Goal: Check status: Check status

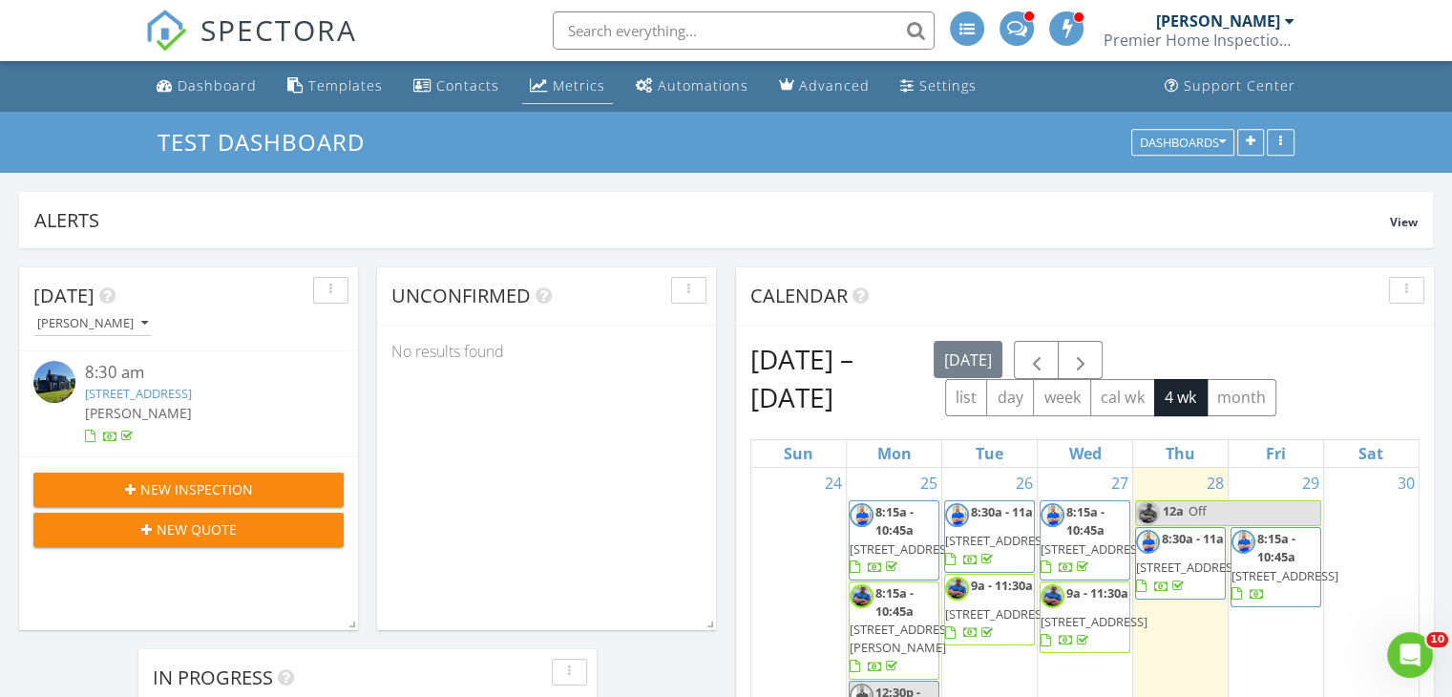
click at [560, 85] on div "Metrics" at bounding box center [579, 85] width 53 height 18
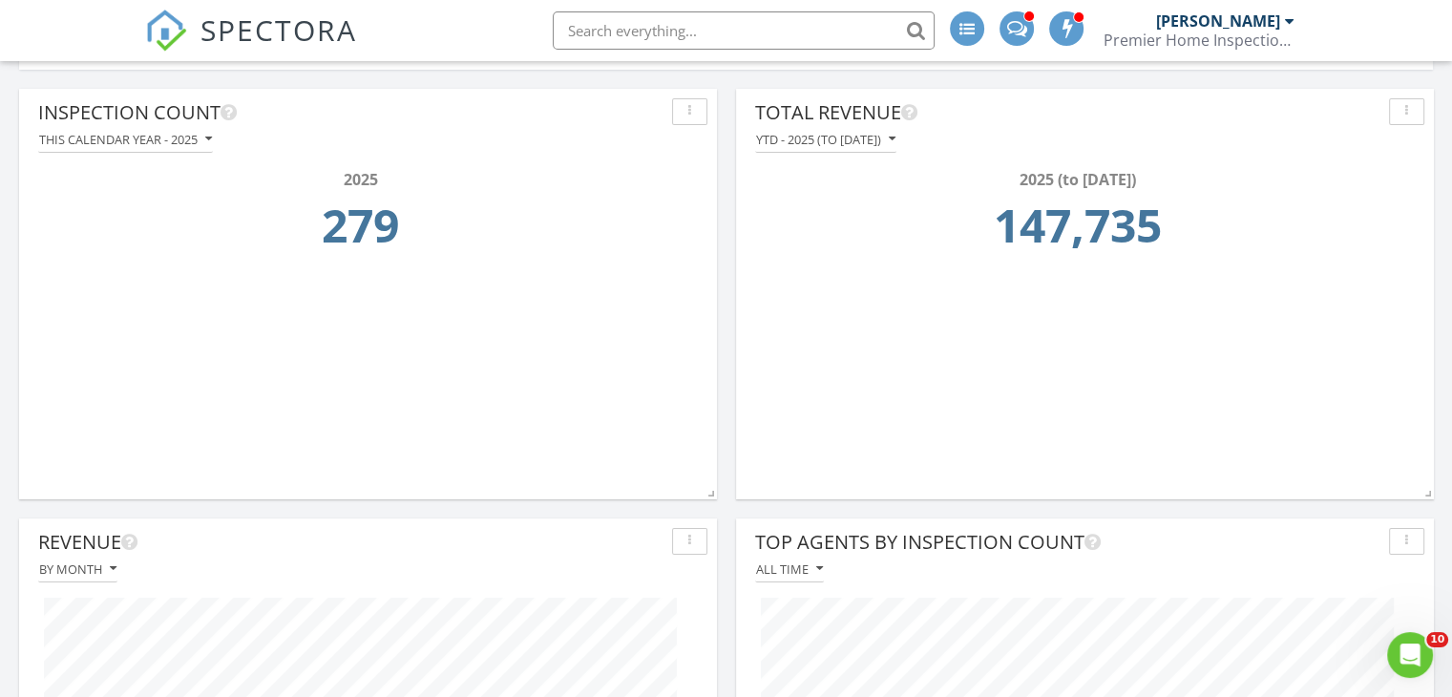
scroll to position [191, 0]
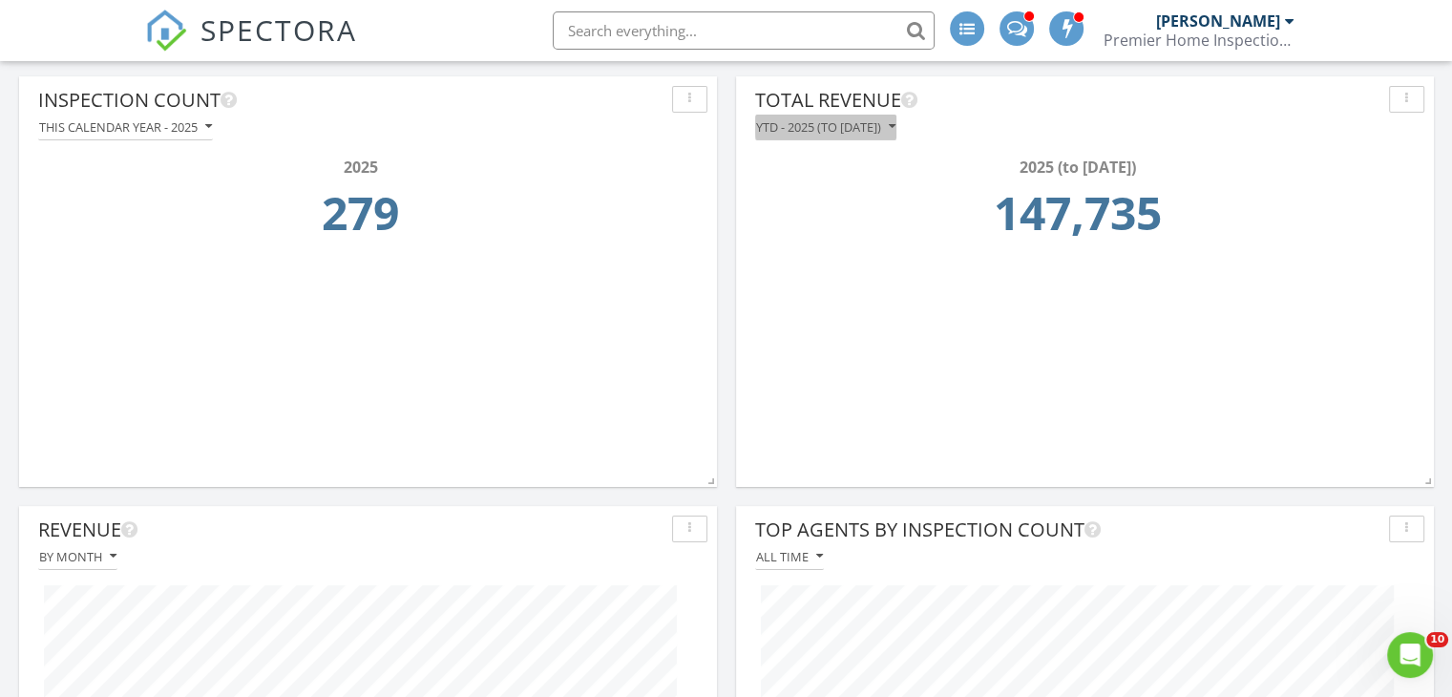
click at [896, 131] on icon "button" at bounding box center [892, 126] width 7 height 13
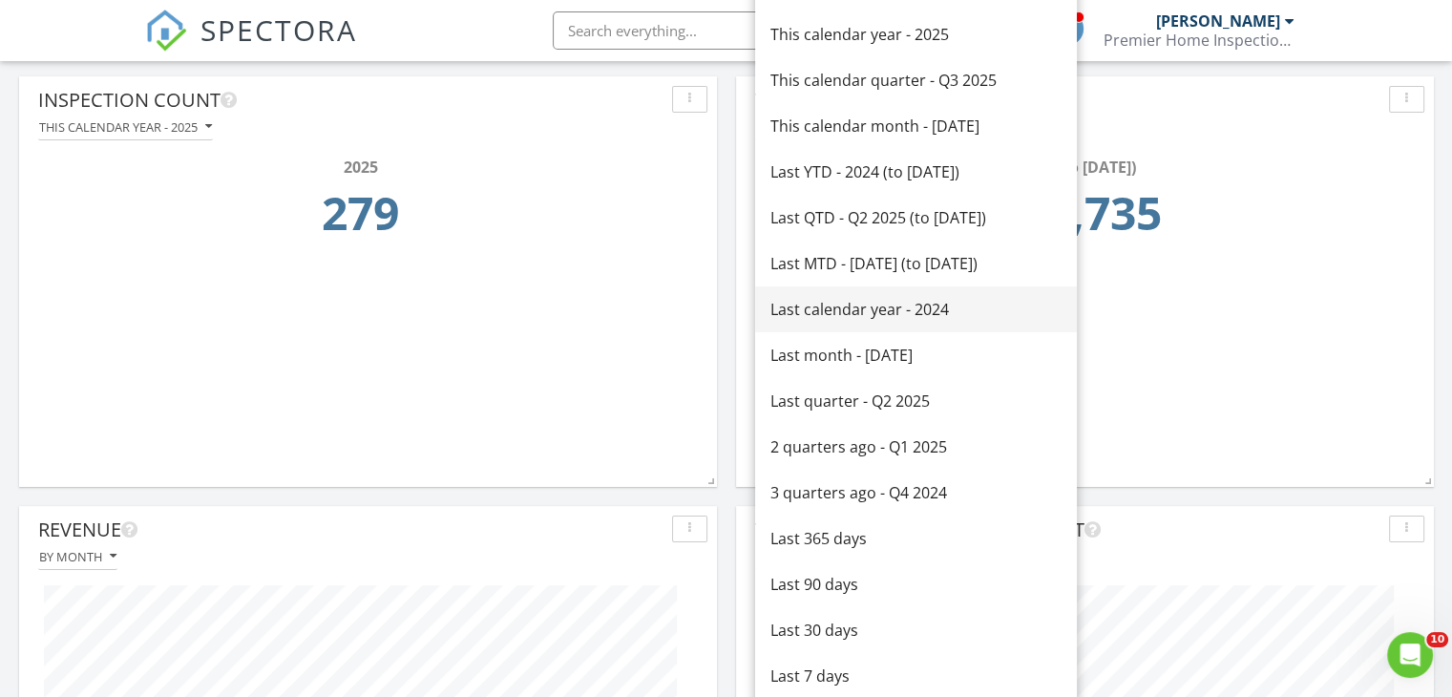
click at [921, 302] on div "Last calendar year - 2024" at bounding box center [916, 309] width 291 height 23
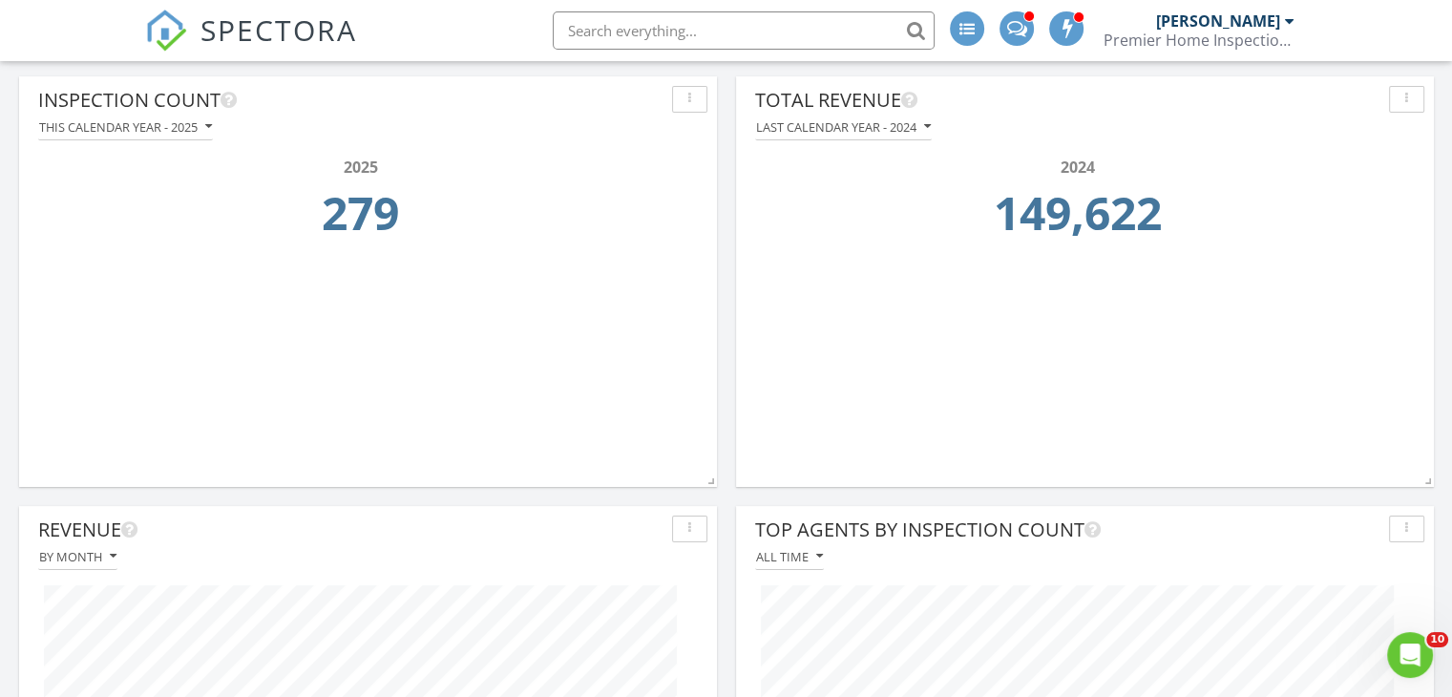
click at [684, 104] on div "button" at bounding box center [690, 99] width 18 height 13
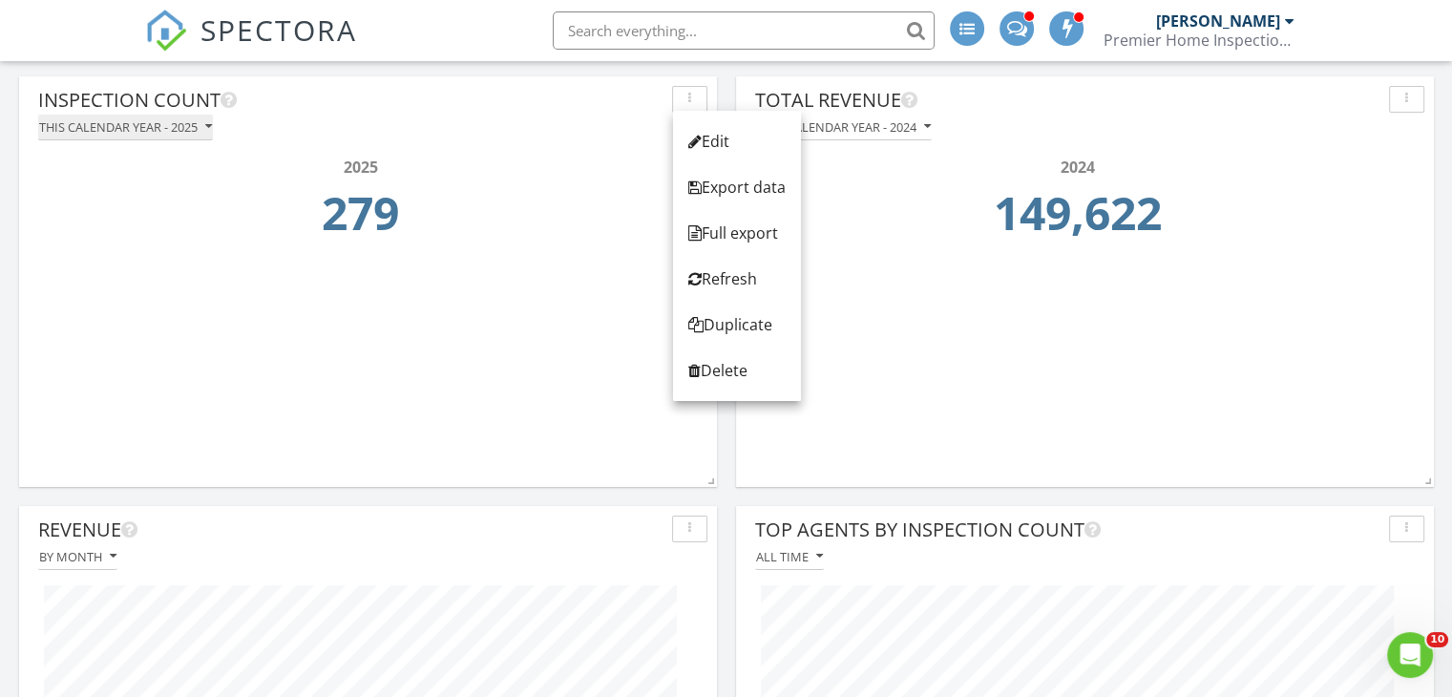
click at [191, 133] on div "This calendar year - 2025" at bounding box center [125, 126] width 173 height 13
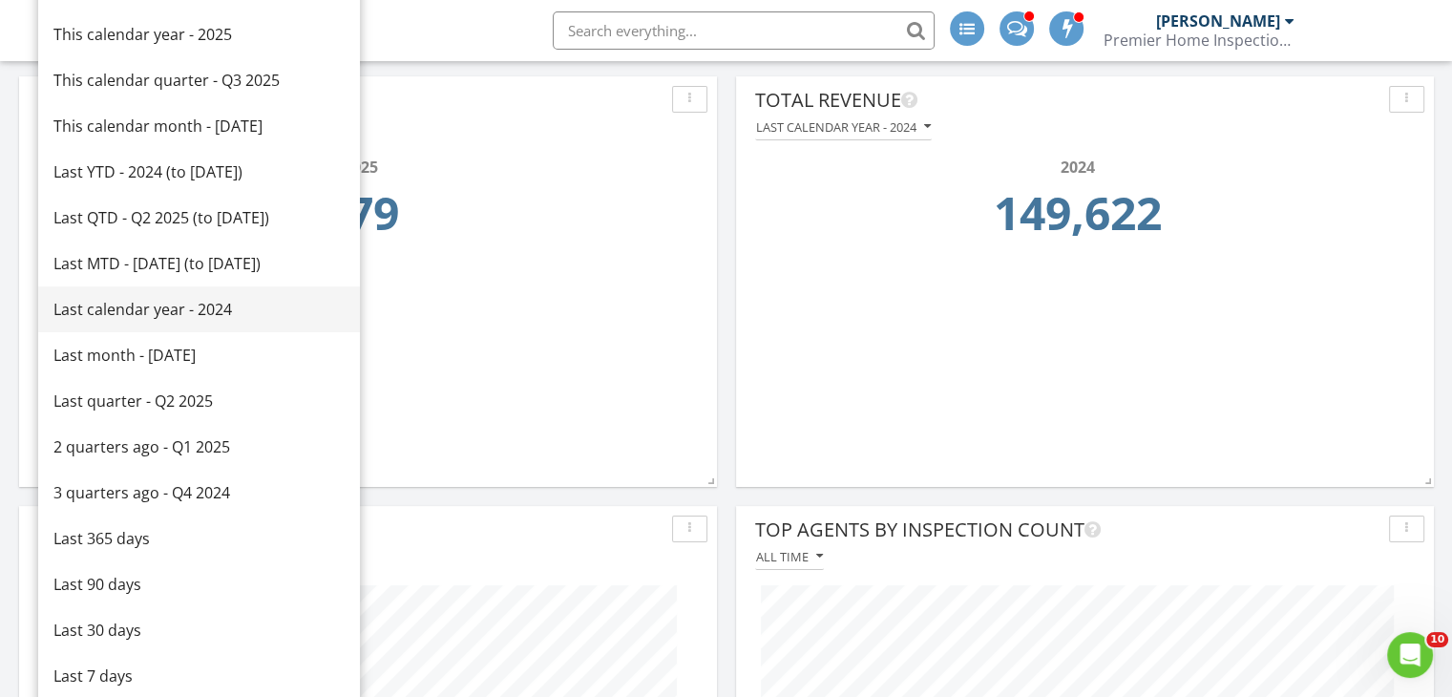
click at [187, 314] on div "Last calendar year - 2024" at bounding box center [198, 309] width 291 height 23
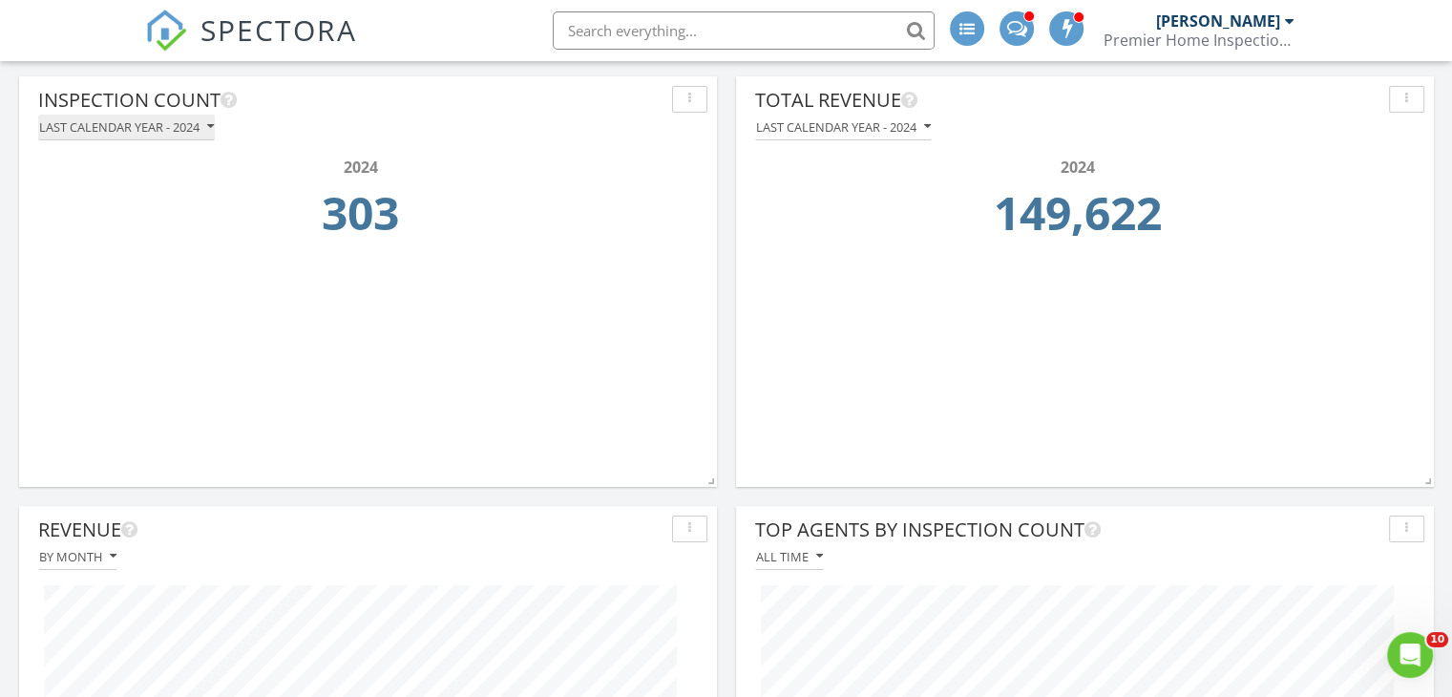
click at [158, 130] on div "Last calendar year - 2024" at bounding box center [126, 126] width 175 height 13
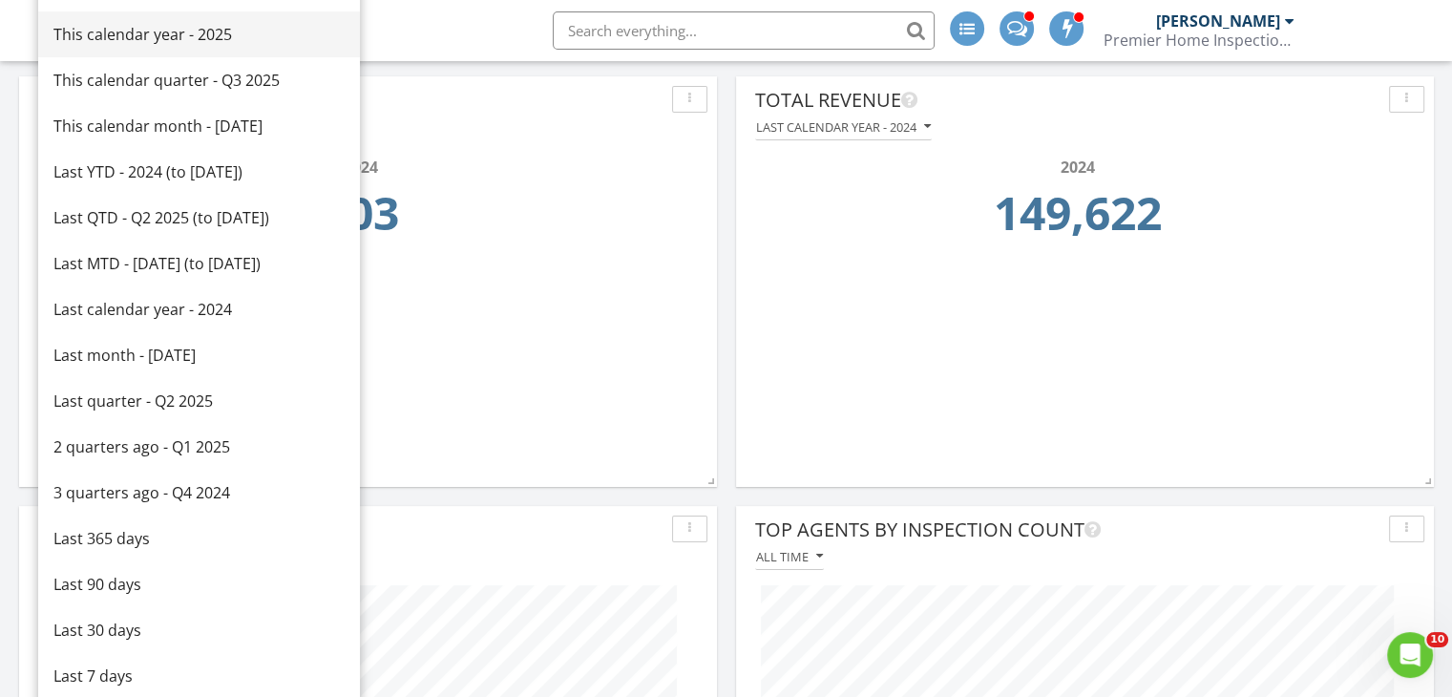
click at [245, 28] on div "This calendar year - 2025" at bounding box center [198, 34] width 291 height 23
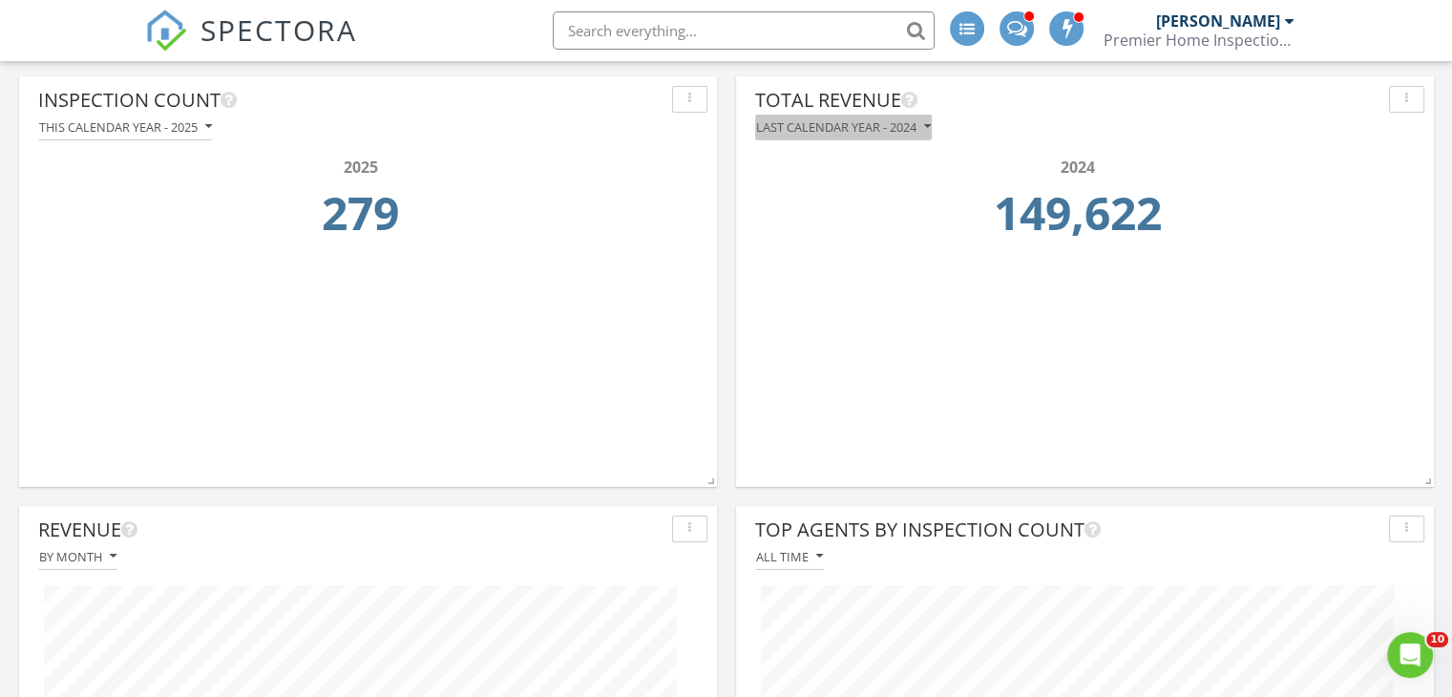
click at [832, 127] on div "Last calendar year - 2024" at bounding box center [843, 126] width 175 height 13
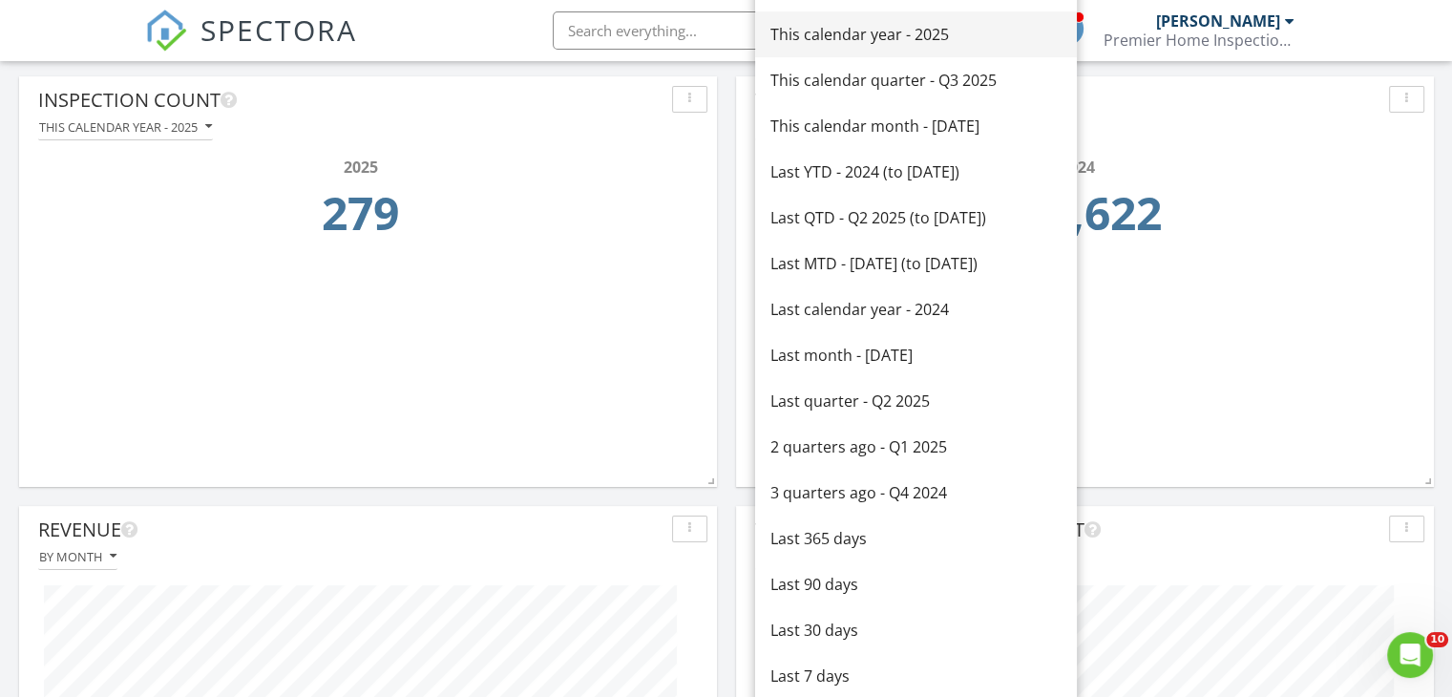
click at [890, 23] on div "This calendar year - 2025" at bounding box center [916, 34] width 291 height 23
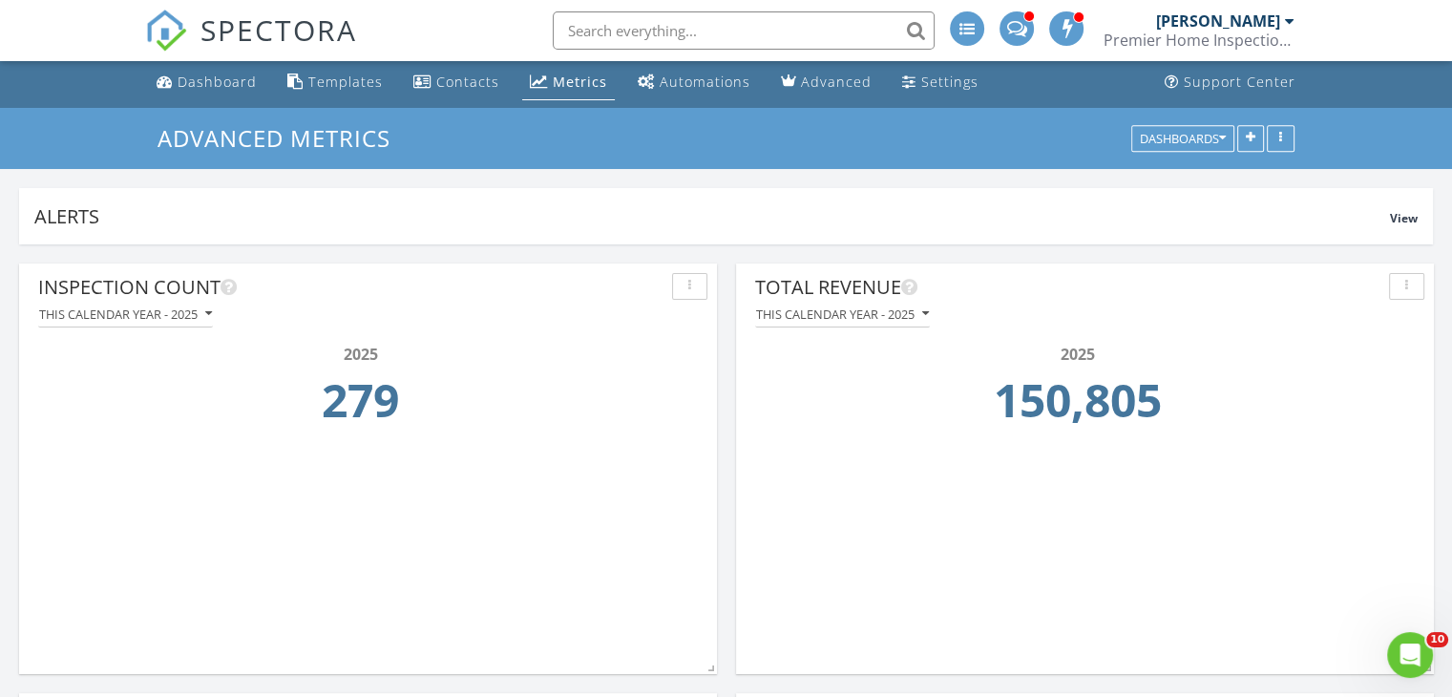
scroll to position [0, 0]
